Goal: Task Accomplishment & Management: Manage account settings

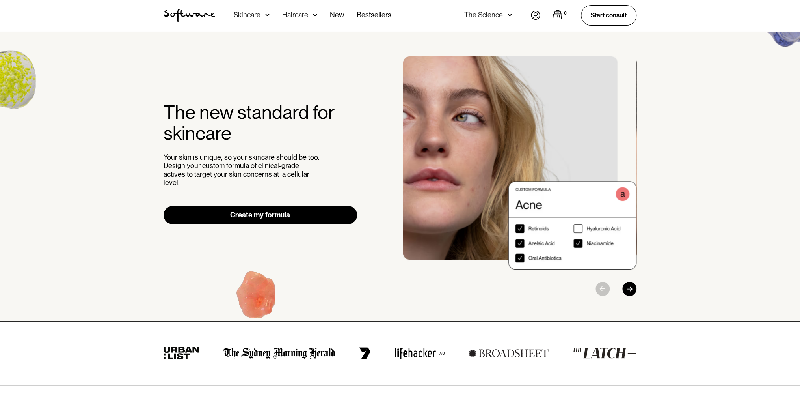
click at [533, 15] on img at bounding box center [535, 15] width 9 height 9
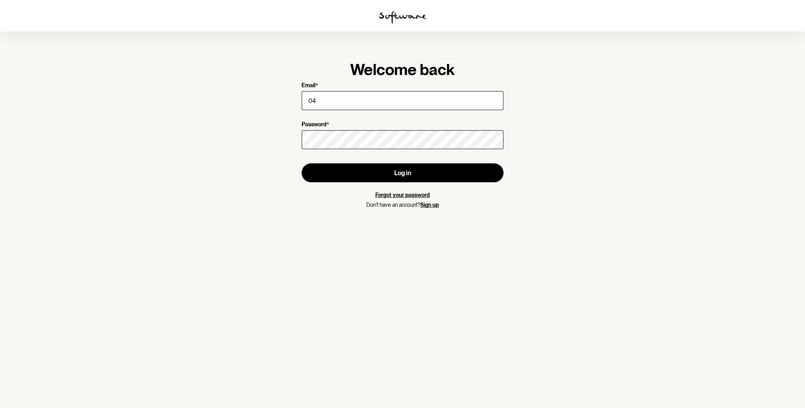
type input "0"
type input "bianca_adams10@hotmail.com"
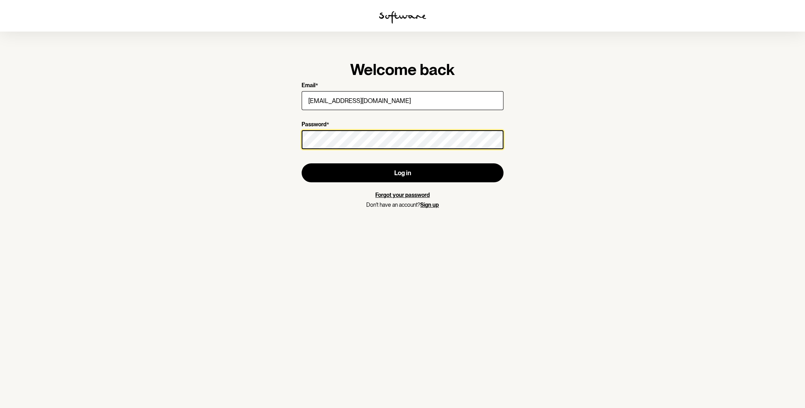
click at [274, 140] on section "Welcome back Email * bianca_adams10@hotmail.com Password * Log in Forgot your p…" at bounding box center [402, 204] width 805 height 408
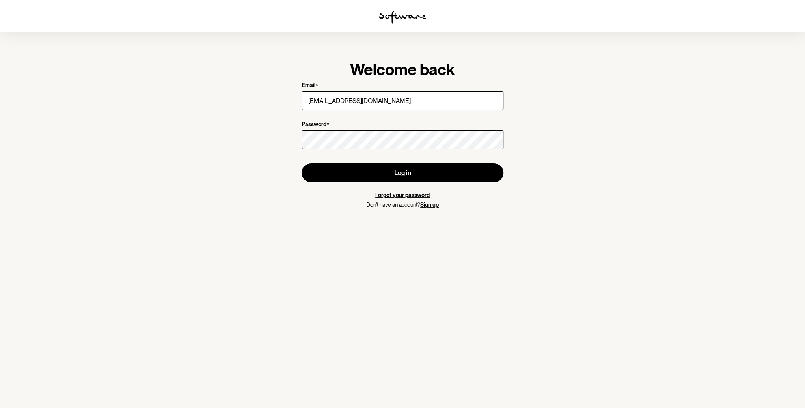
drag, startPoint x: 285, startPoint y: 210, endPoint x: 345, endPoint y: 187, distance: 64.3
click at [286, 210] on section "Welcome back Email * bianca_adams10@hotmail.com Password * Log in Forgot your p…" at bounding box center [402, 204] width 805 height 408
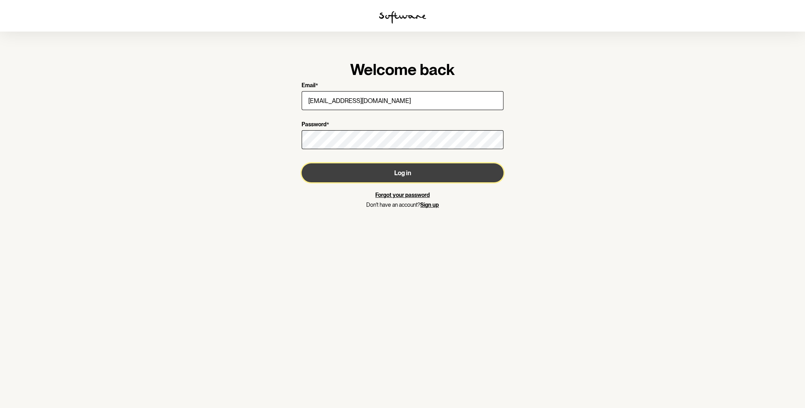
click at [367, 175] on button "Log in" at bounding box center [403, 172] width 202 height 19
